Goal: Find contact information: Find contact information

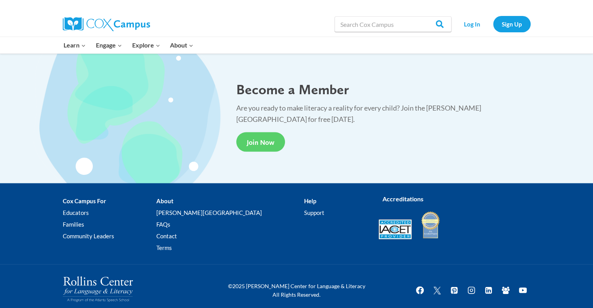
scroll to position [1440, 0]
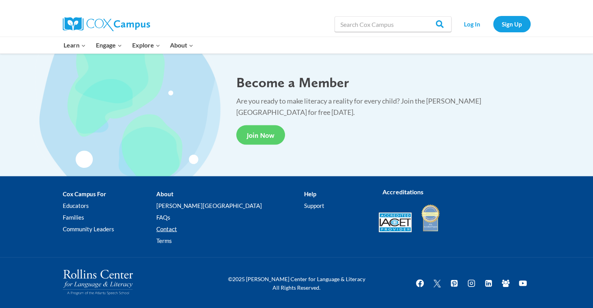
click at [193, 227] on link "Contact" at bounding box center [230, 229] width 148 height 12
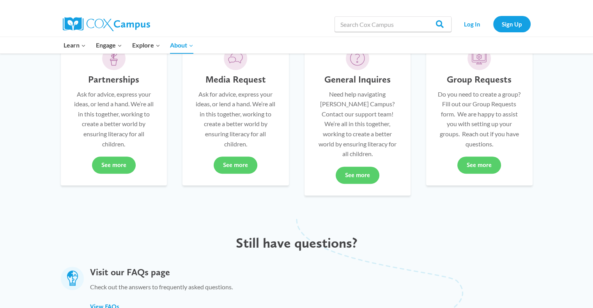
scroll to position [234, 0]
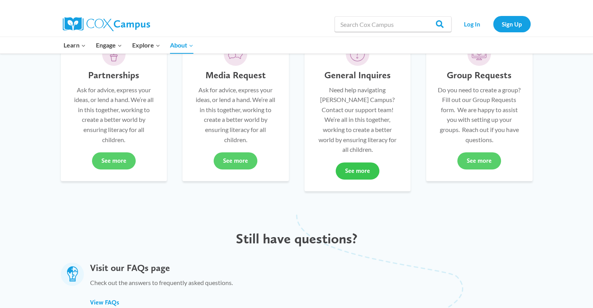
click at [360, 163] on link "See more" at bounding box center [358, 171] width 44 height 17
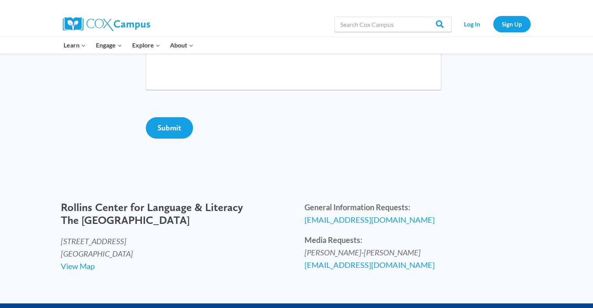
scroll to position [78, 0]
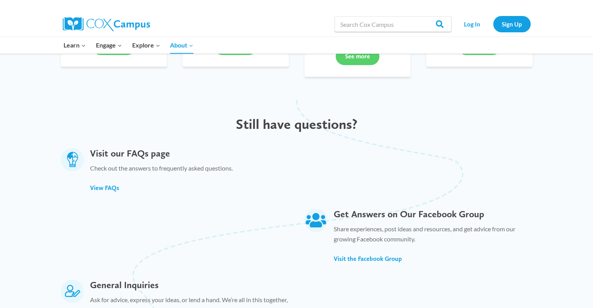
scroll to position [351, 0]
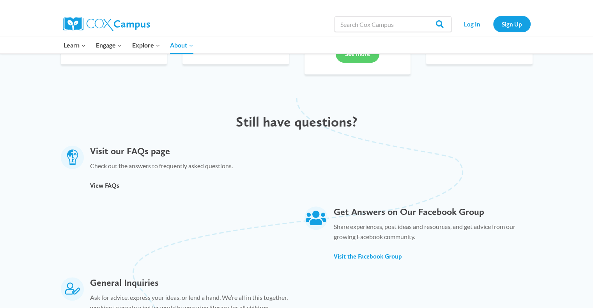
click at [98, 182] on span "View FAQs" at bounding box center [104, 185] width 29 height 7
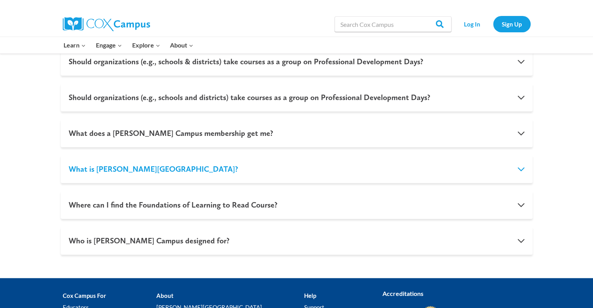
scroll to position [755, 0]
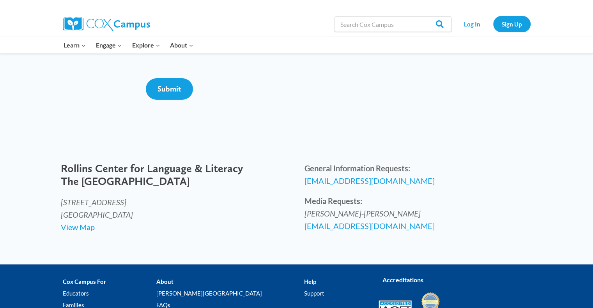
scroll to position [273, 0]
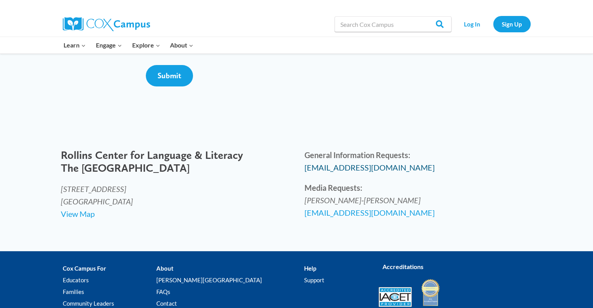
click at [338, 172] on span "[EMAIL_ADDRESS][DOMAIN_NAME]" at bounding box center [370, 167] width 130 height 9
drag, startPoint x: 387, startPoint y: 198, endPoint x: 288, endPoint y: 198, distance: 99.4
click at [288, 198] on div "[PERSON_NAME] Center for Language & Literacy The [GEOGRAPHIC_DATA] [STREET_ADDR…" at bounding box center [296, 184] width 487 height 87
click at [306, 172] on span "[EMAIL_ADDRESS][DOMAIN_NAME]" at bounding box center [370, 167] width 130 height 9
click at [339, 172] on span "[EMAIL_ADDRESS][DOMAIN_NAME]" at bounding box center [370, 167] width 130 height 9
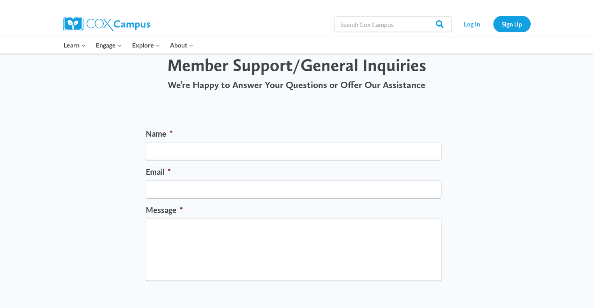
scroll to position [0, 0]
